Goal: Use online tool/utility

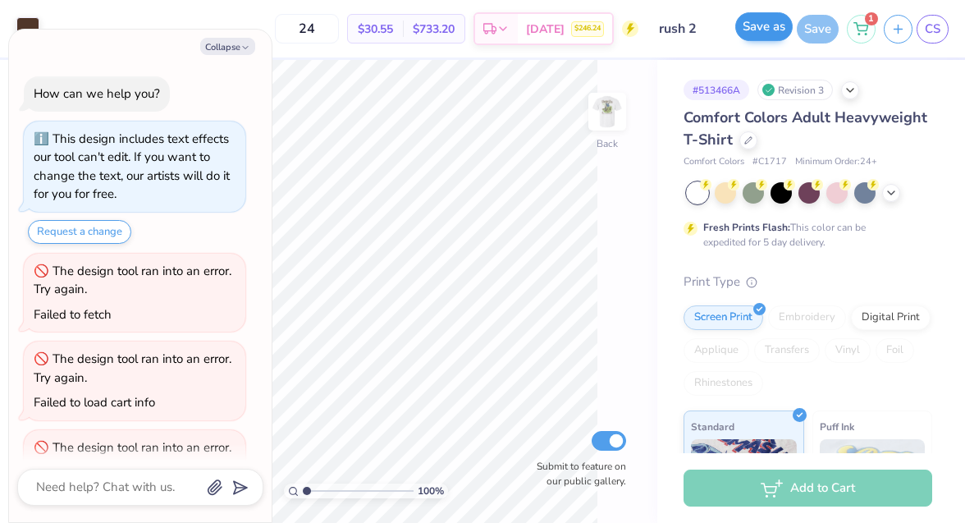
scroll to position [148, 0]
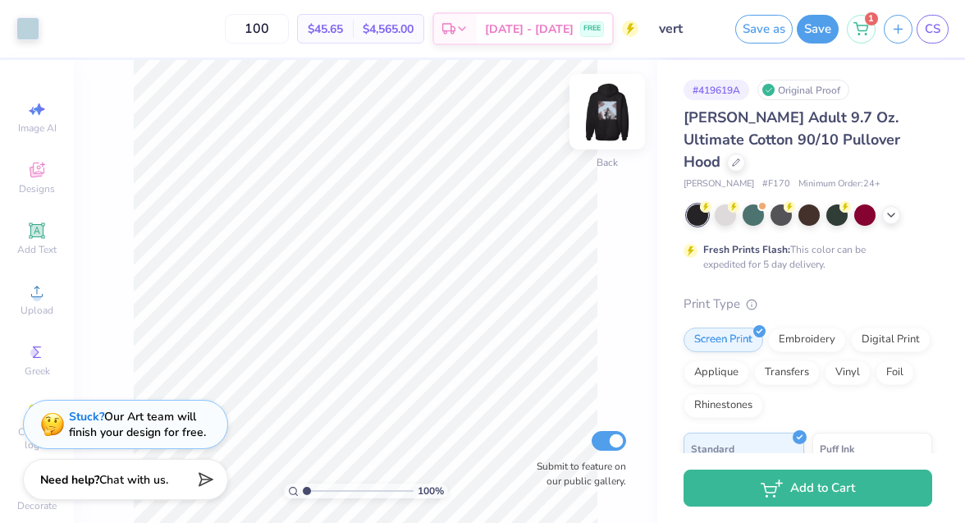
click at [611, 119] on img at bounding box center [607, 112] width 66 height 66
click at [609, 119] on img at bounding box center [607, 112] width 66 height 66
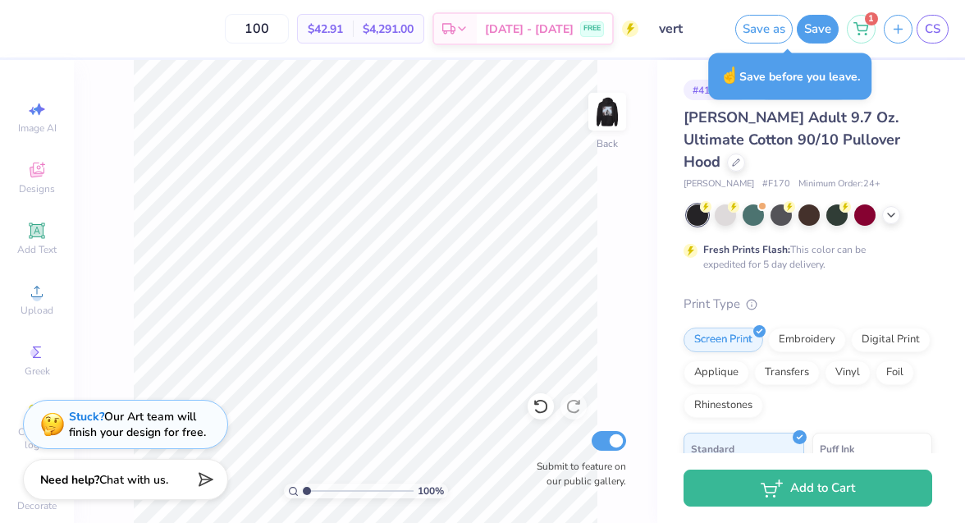
click at [954, 35] on div "Save as Save 1 CS" at bounding box center [850, 28] width 230 height 57
click at [936, 27] on span "CS" at bounding box center [933, 29] width 16 height 19
